Goal: Information Seeking & Learning: Learn about a topic

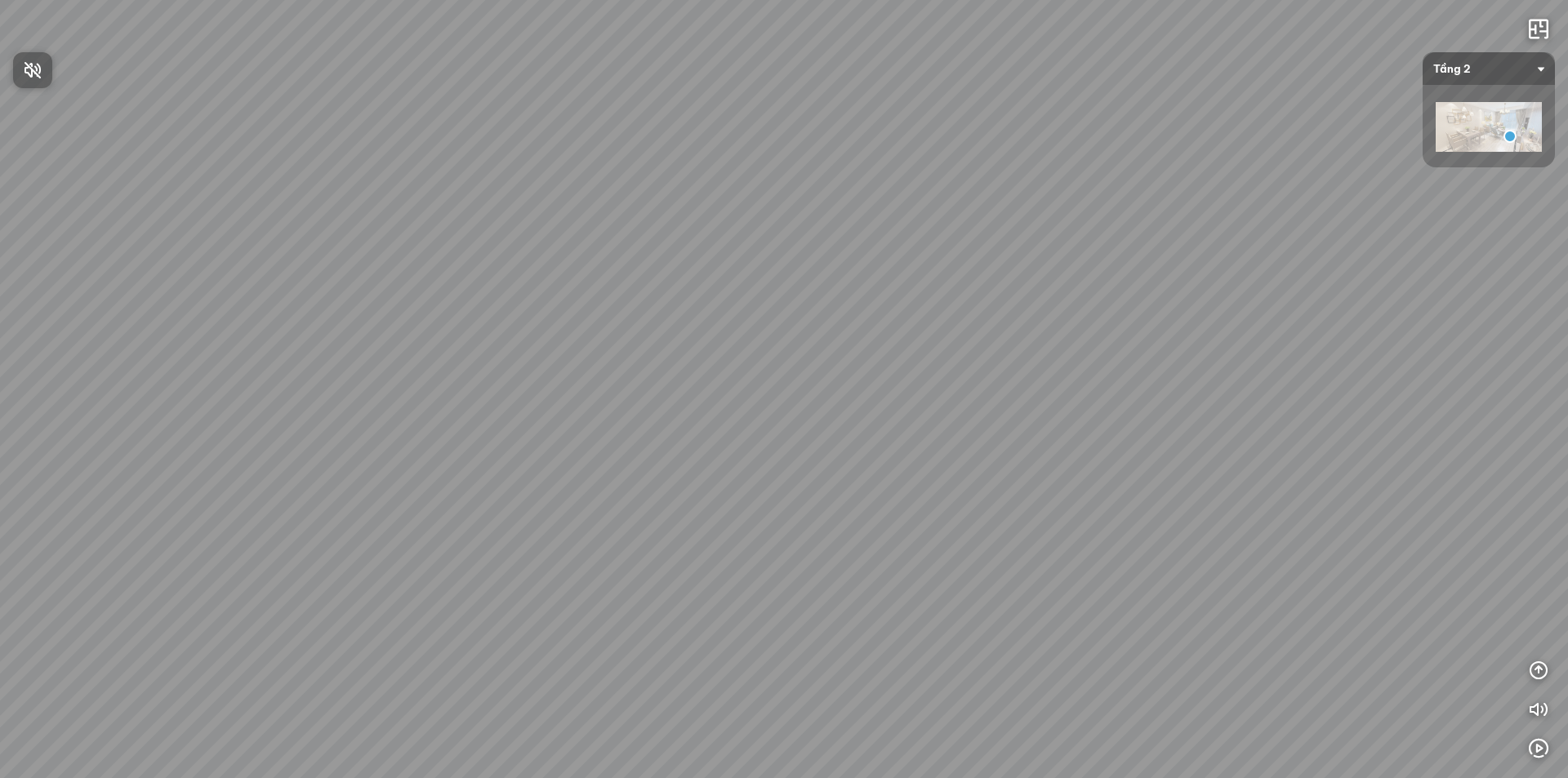
drag, startPoint x: 1136, startPoint y: 436, endPoint x: 549, endPoint y: 424, distance: 587.1
click at [531, 426] on div at bounding box center [784, 389] width 1568 height 778
drag, startPoint x: 1180, startPoint y: 419, endPoint x: 736, endPoint y: 411, distance: 444.1
click at [736, 411] on div "Location Polygon 10 km Brand Polygon Product Polygon 1.000 USD Facility Polygon" at bounding box center [784, 389] width 1568 height 778
drag, startPoint x: 1130, startPoint y: 395, endPoint x: 535, endPoint y: 380, distance: 595.2
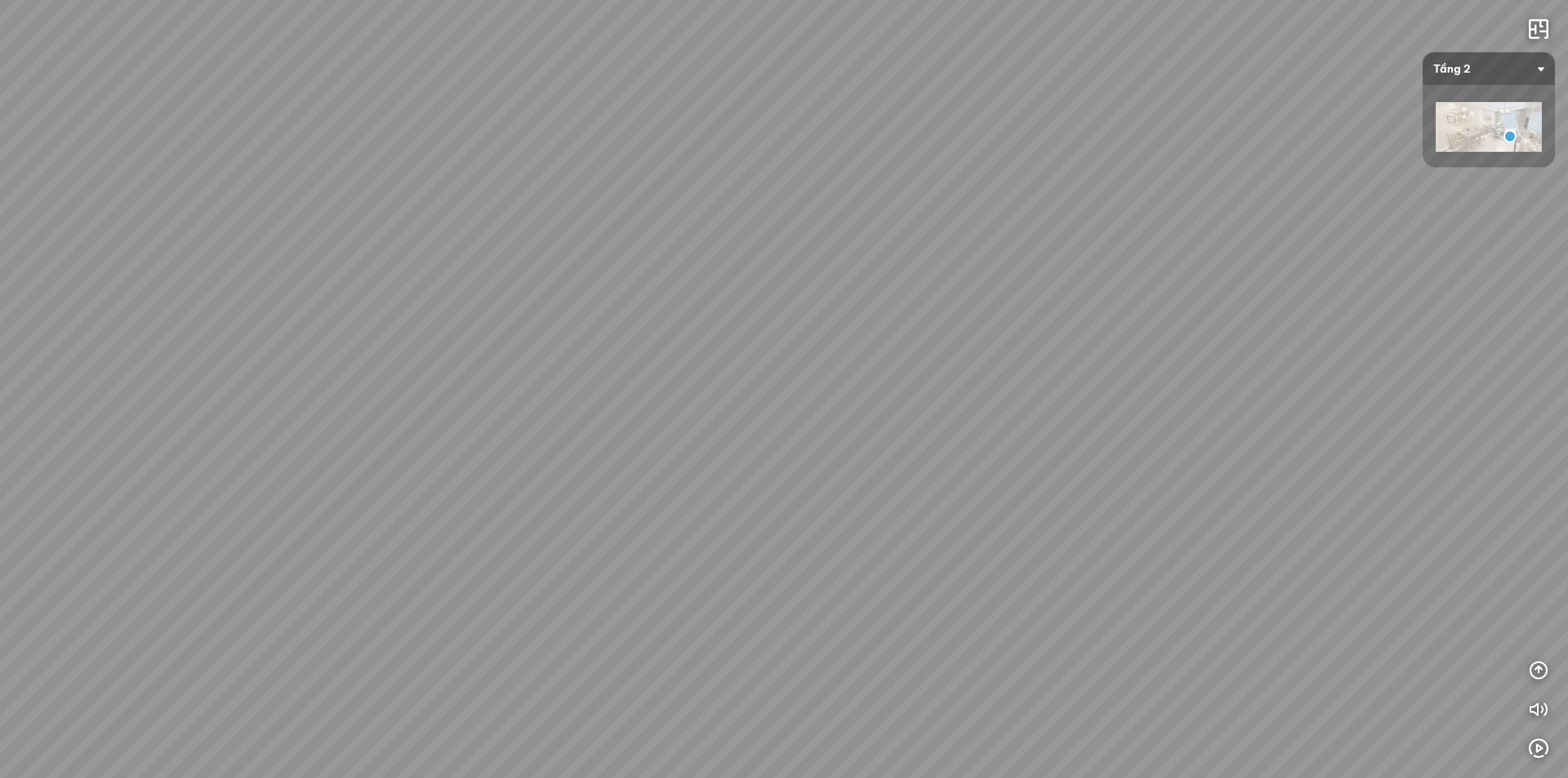
click at [488, 397] on div "Location Polygon 10 km Brand Polygon Product Polygon 1.000 USD Facility Polygon" at bounding box center [784, 389] width 1568 height 778
click at [913, 145] on div at bounding box center [917, 143] width 28 height 28
click at [783, 393] on div at bounding box center [784, 389] width 28 height 28
click at [791, 387] on div at bounding box center [784, 389] width 28 height 28
click at [787, 387] on div at bounding box center [784, 389] width 28 height 28
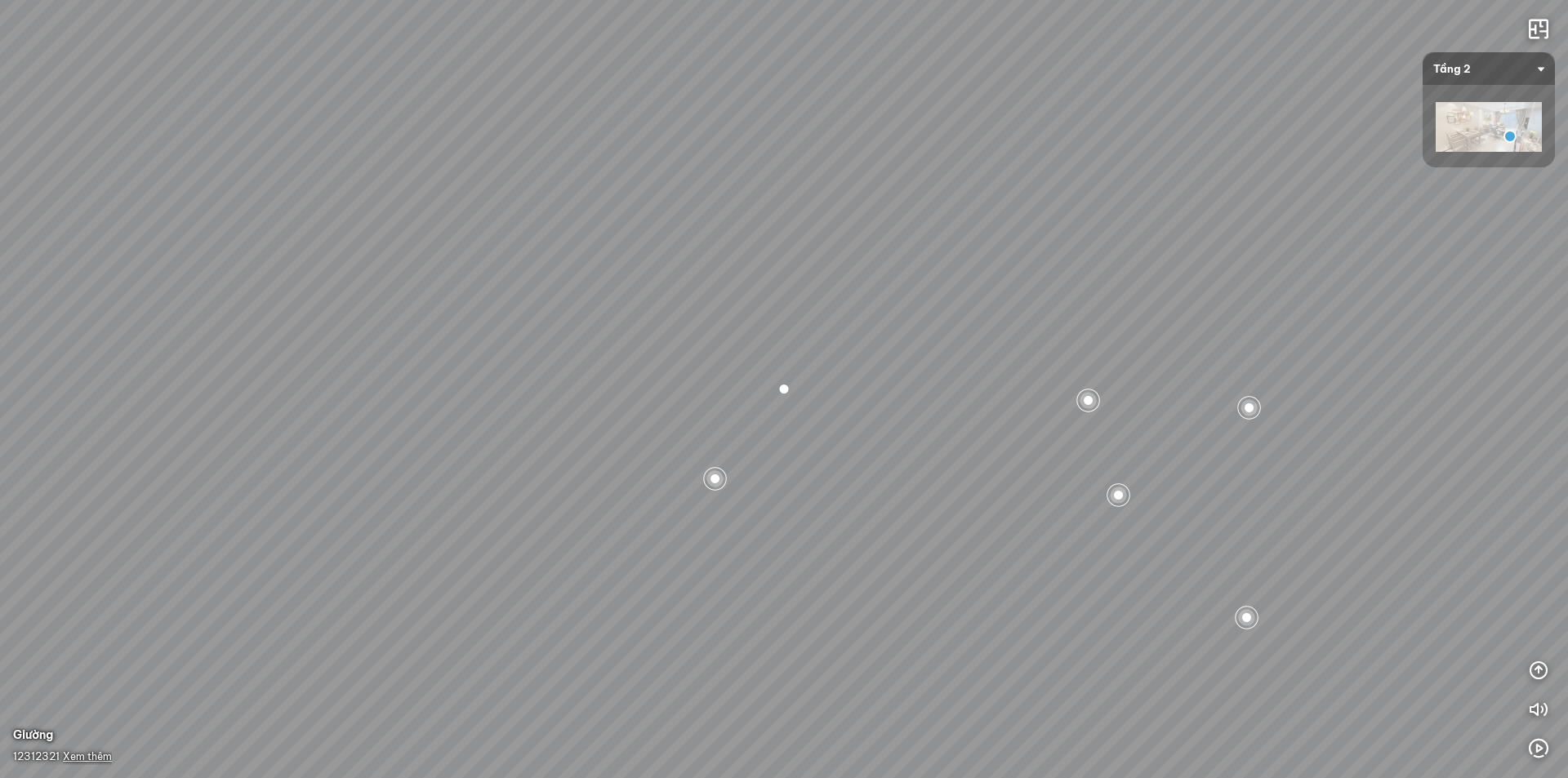
click at [96, 753] on span "Xem thêm" at bounding box center [87, 756] width 49 height 13
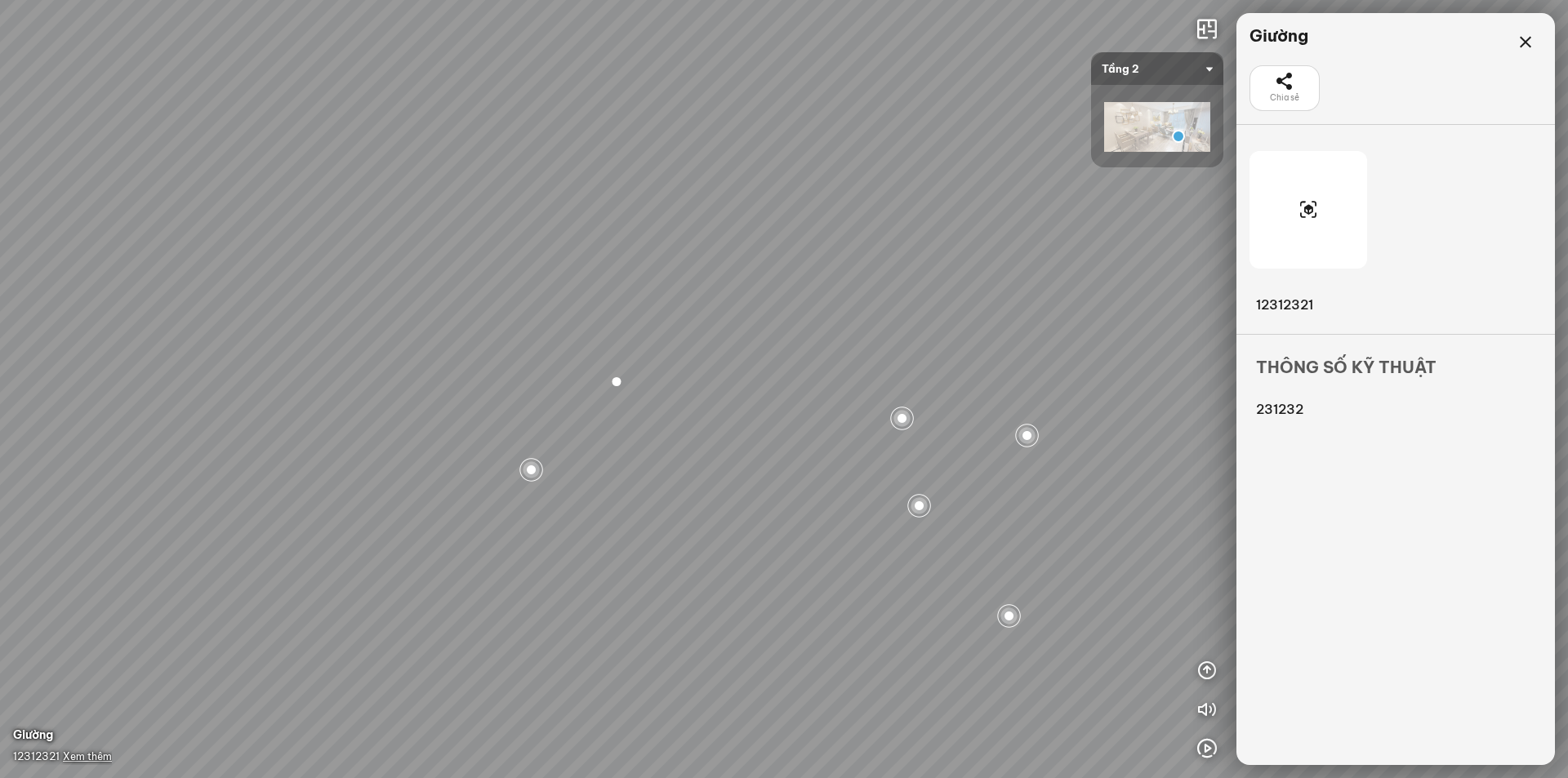
click at [1322, 214] on div at bounding box center [1308, 210] width 118 height 118
